Goal: Check status: Check status

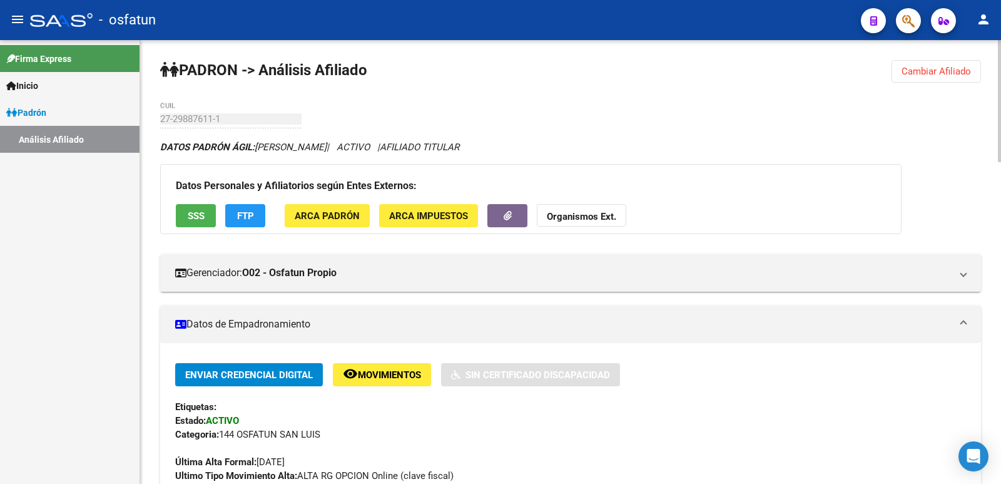
click at [900, 70] on button "Cambiar Afiliado" at bounding box center [935, 71] width 89 height 23
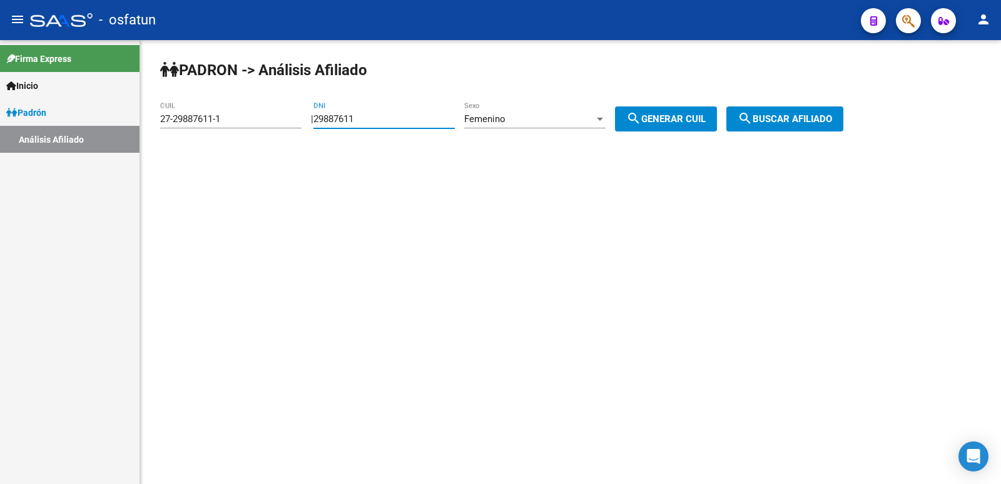
drag, startPoint x: 393, startPoint y: 117, endPoint x: 679, endPoint y: 118, distance: 285.3
click at [390, 119] on input "29887611" at bounding box center [383, 118] width 141 height 11
drag, startPoint x: 774, startPoint y: 114, endPoint x: 726, endPoint y: 112, distance: 48.2
click at [773, 114] on span "search Buscar afiliado" at bounding box center [785, 118] width 94 height 11
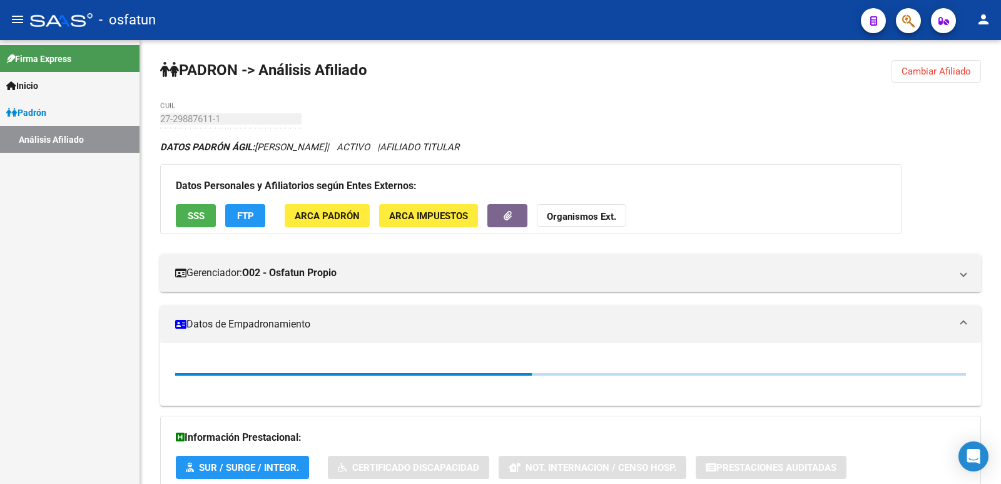
click at [935, 63] on button "Cambiar Afiliado" at bounding box center [935, 71] width 89 height 23
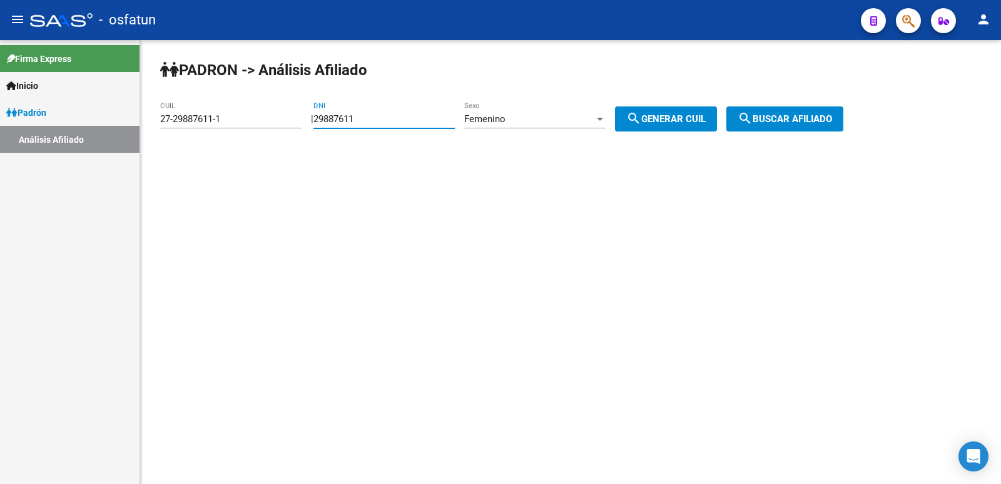
drag, startPoint x: 437, startPoint y: 113, endPoint x: 288, endPoint y: 133, distance: 150.8
click at [288, 124] on app-analisis-afiliado "PADRON -> Análisis Afiliado 27-29887611-1 CUIL | 29887611 DNI Femenino Sexo sea…" at bounding box center [506, 118] width 693 height 11
type input "34073371"
click at [505, 114] on span "Femenino" at bounding box center [484, 118] width 41 height 11
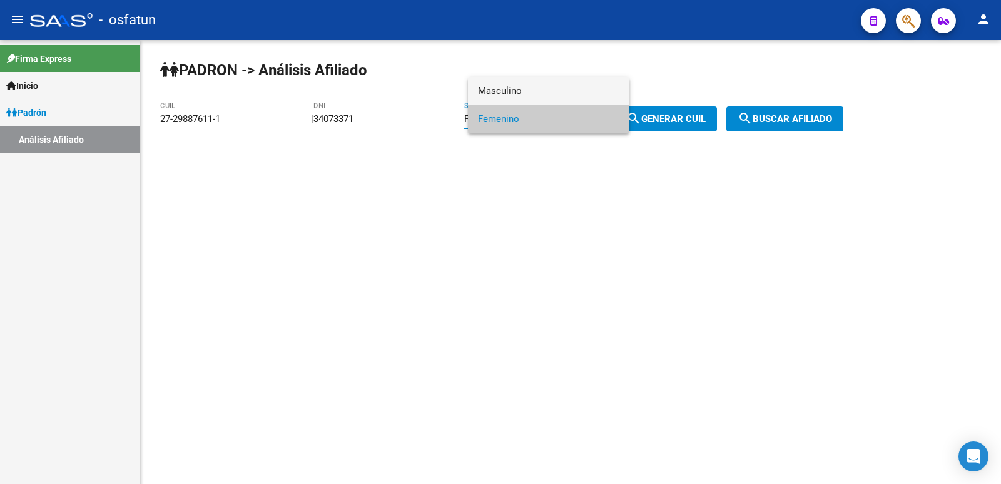
click at [539, 87] on span "Masculino" at bounding box center [548, 91] width 141 height 28
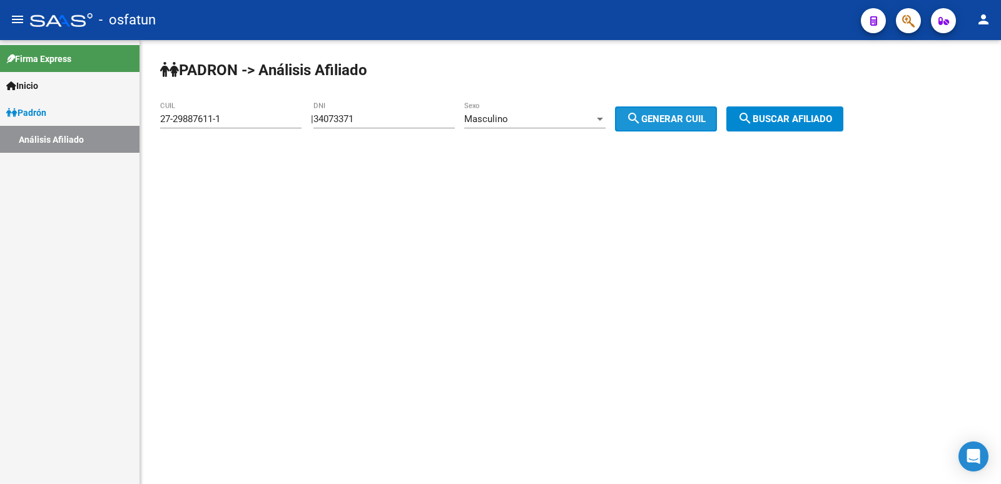
click at [641, 116] on mat-icon "search" at bounding box center [633, 118] width 15 height 15
type input "20-34073371-2"
click at [663, 117] on span "search Generar CUIL" at bounding box center [665, 118] width 79 height 11
click at [832, 116] on span "search Buscar afiliado" at bounding box center [785, 118] width 94 height 11
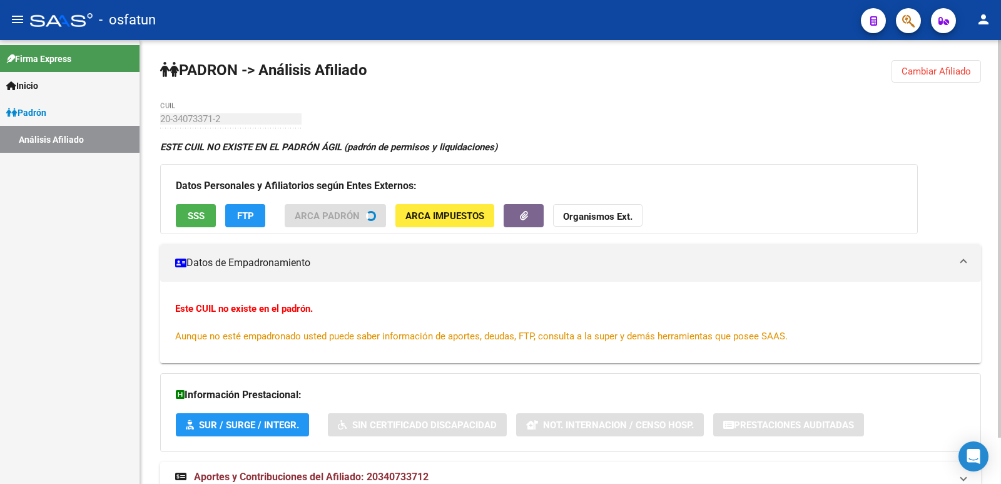
scroll to position [52, 0]
